Goal: Task Accomplishment & Management: Use online tool/utility

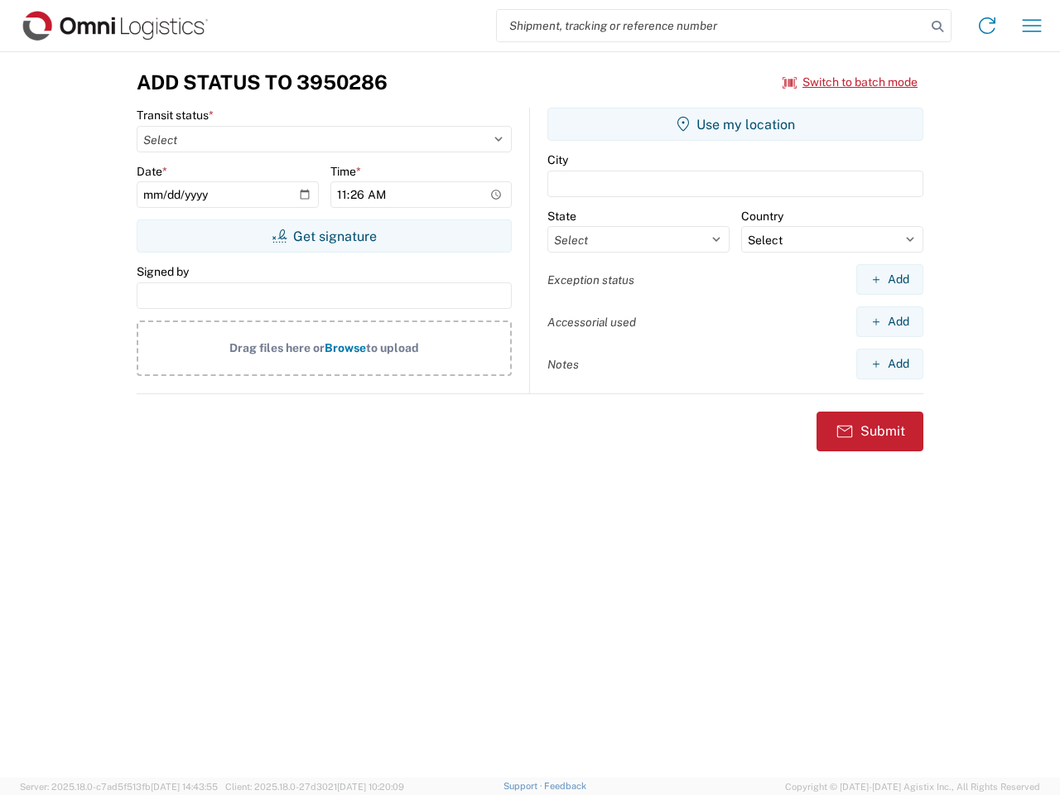
click at [712, 26] on input "search" at bounding box center [711, 25] width 429 height 31
click at [938, 27] on icon at bounding box center [937, 26] width 23 height 23
click at [988, 26] on icon at bounding box center [987, 25] width 27 height 27
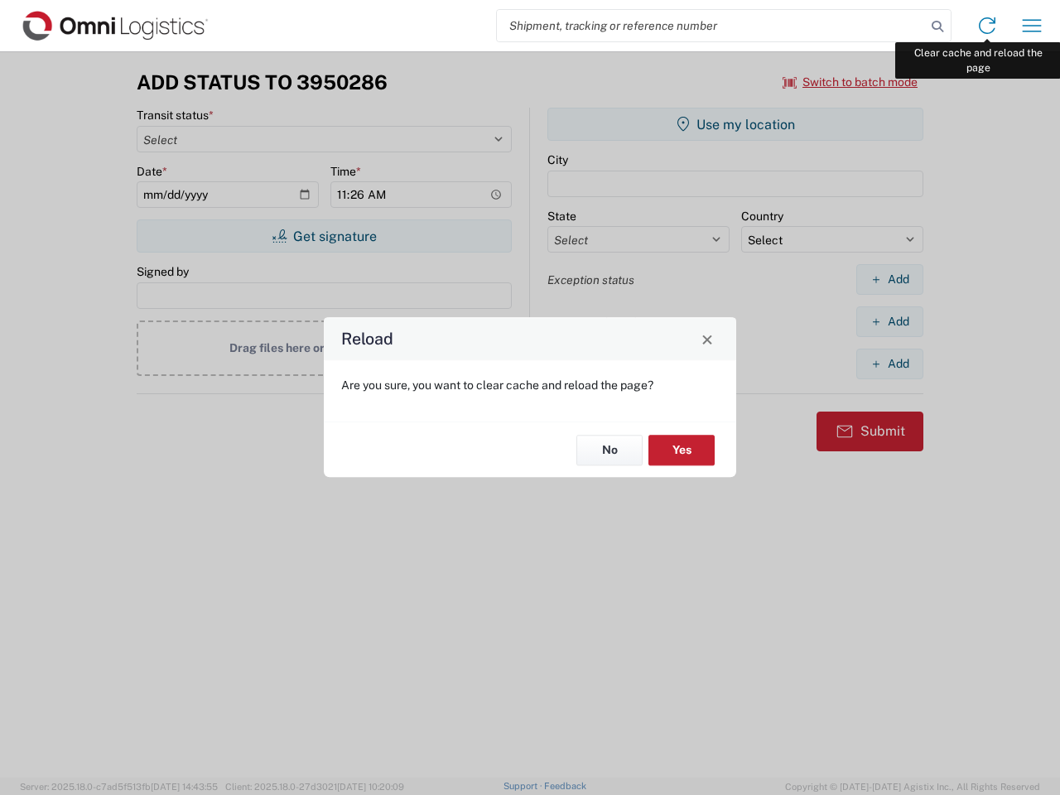
click at [1032, 26] on div "Reload Are you sure, you want to clear cache and reload the page? No Yes" at bounding box center [530, 397] width 1060 height 795
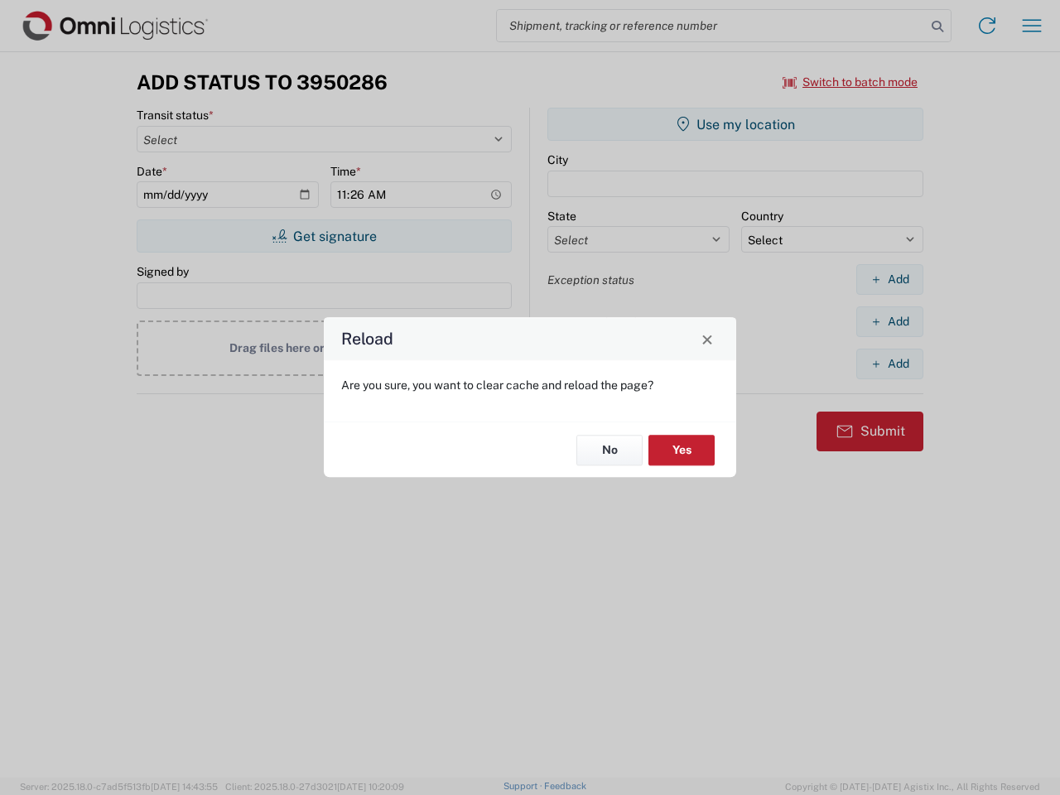
click at [851, 82] on div "Reload Are you sure, you want to clear cache and reload the page? No Yes" at bounding box center [530, 397] width 1060 height 795
click at [324, 236] on div "Reload Are you sure, you want to clear cache and reload the page? No Yes" at bounding box center [530, 397] width 1060 height 795
click at [736, 124] on div "Reload Are you sure, you want to clear cache and reload the page? No Yes" at bounding box center [530, 397] width 1060 height 795
click at [890, 279] on div "Reload Are you sure, you want to clear cache and reload the page? No Yes" at bounding box center [530, 397] width 1060 height 795
click at [890, 321] on div "Reload Are you sure, you want to clear cache and reload the page? No Yes" at bounding box center [530, 397] width 1060 height 795
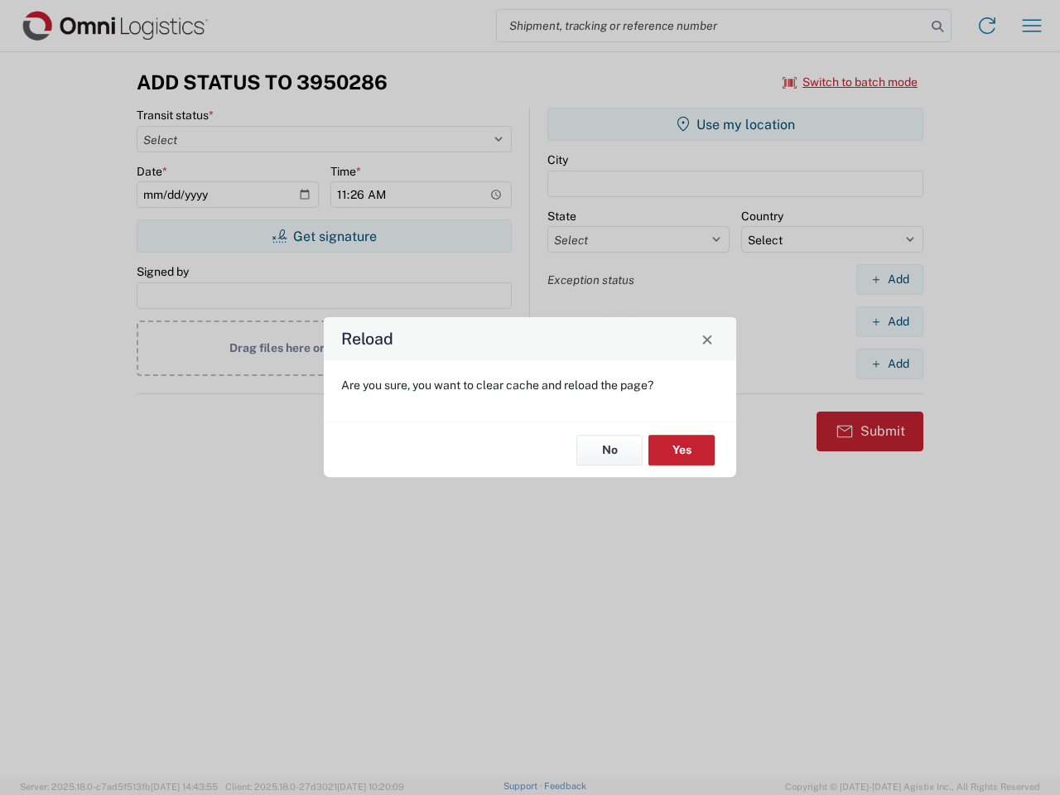
click at [890, 364] on div "Reload Are you sure, you want to clear cache and reload the page? No Yes" at bounding box center [530, 397] width 1060 height 795
